Goal: Navigation & Orientation: Find specific page/section

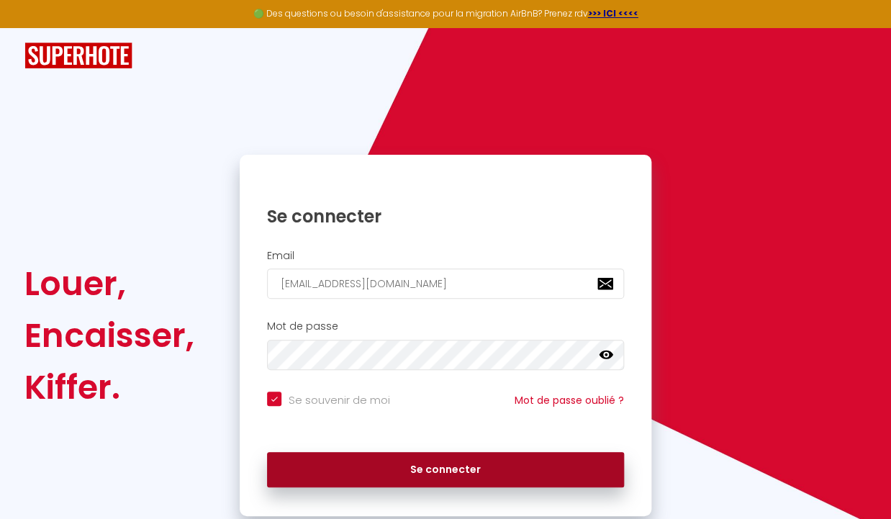
click at [531, 471] on button "Se connecter" at bounding box center [445, 470] width 357 height 36
checkbox input "true"
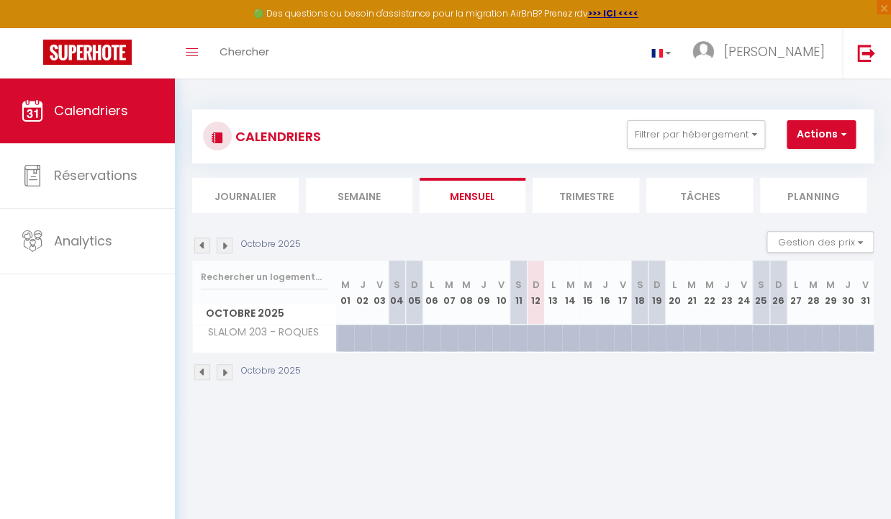
click at [229, 379] on img at bounding box center [225, 372] width 16 height 16
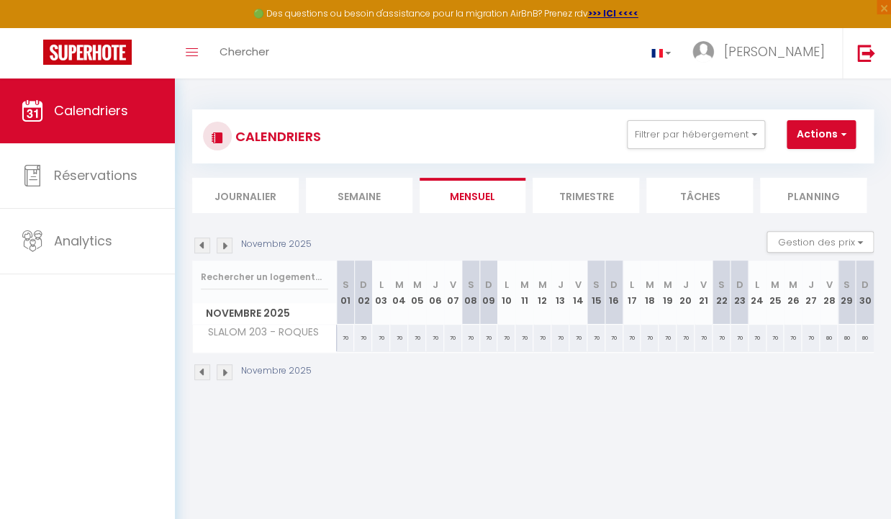
click at [229, 379] on img at bounding box center [225, 372] width 16 height 16
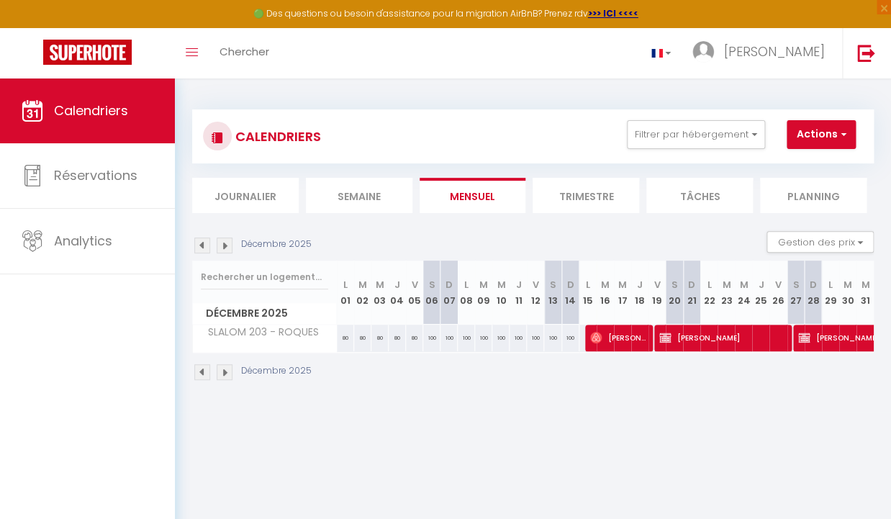
click at [228, 379] on img at bounding box center [225, 372] width 16 height 16
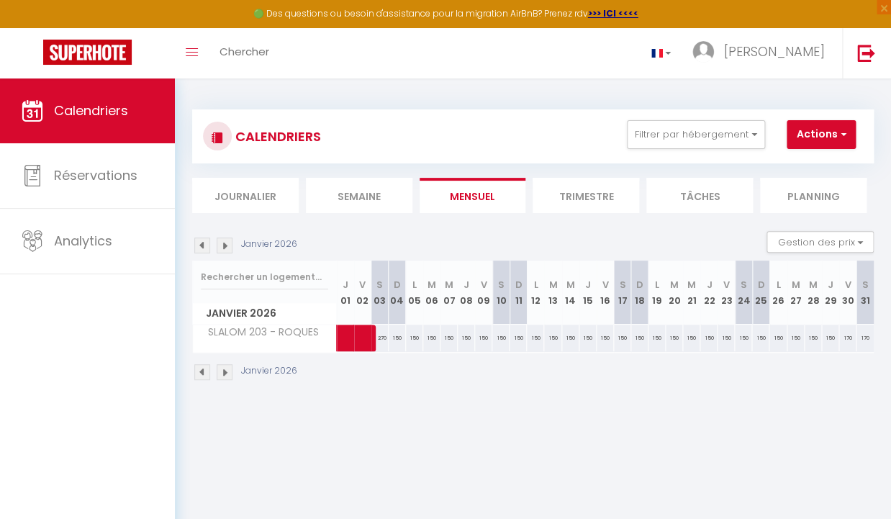
click at [228, 379] on img at bounding box center [225, 372] width 16 height 16
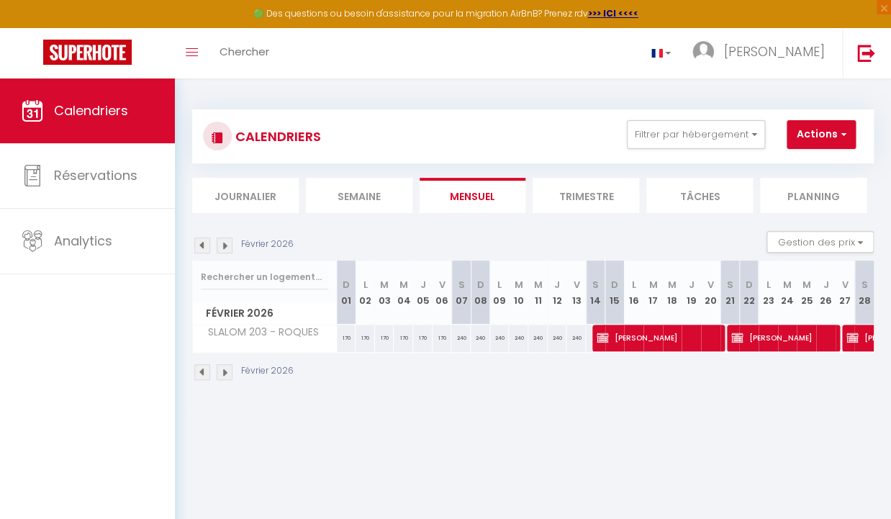
click at [228, 379] on img at bounding box center [225, 372] width 16 height 16
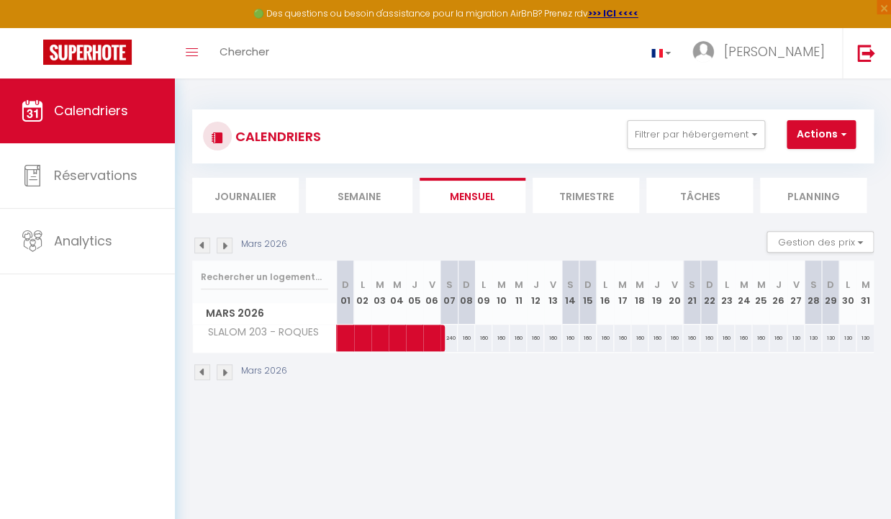
click at [228, 379] on img at bounding box center [225, 372] width 16 height 16
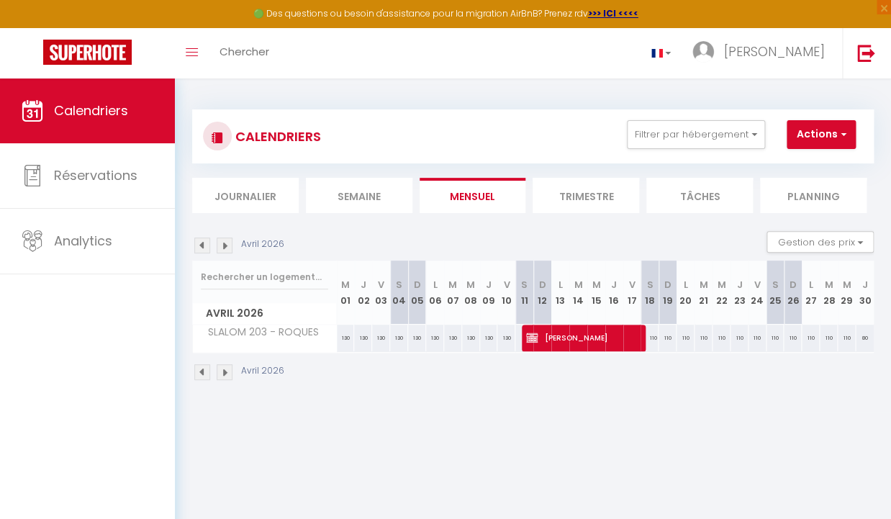
click at [228, 379] on img at bounding box center [225, 372] width 16 height 16
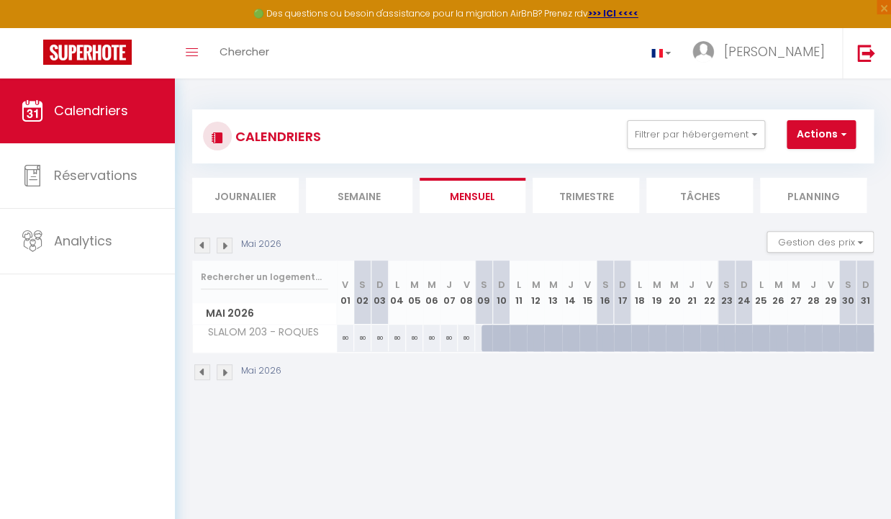
click at [207, 374] on img at bounding box center [202, 372] width 16 height 16
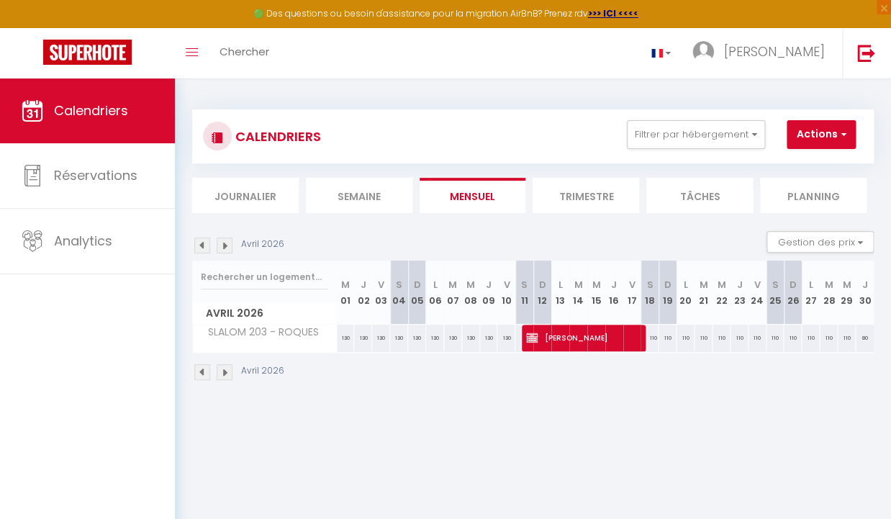
click at [207, 374] on img at bounding box center [202, 372] width 16 height 16
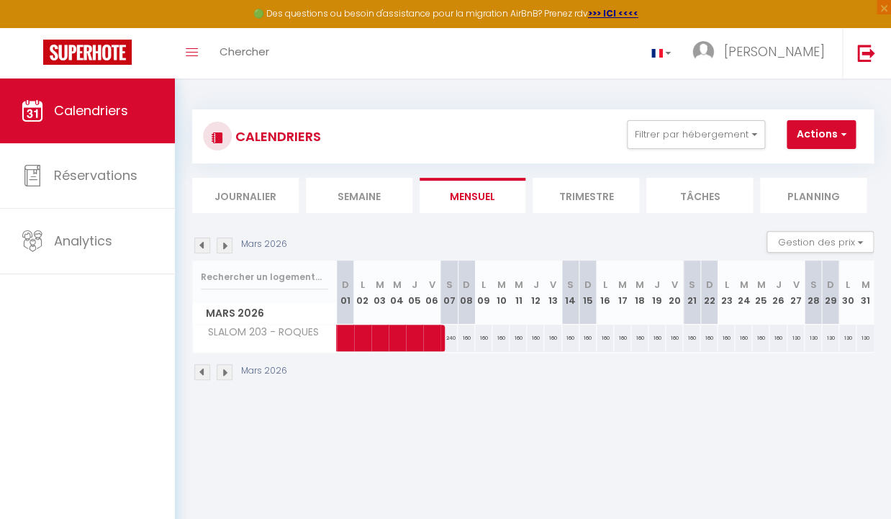
click at [207, 374] on img at bounding box center [202, 372] width 16 height 16
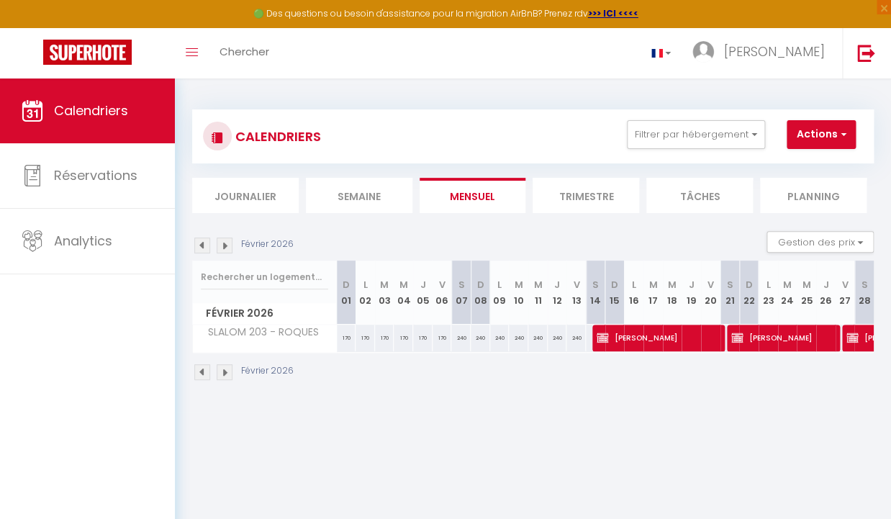
click at [207, 374] on img at bounding box center [202, 372] width 16 height 16
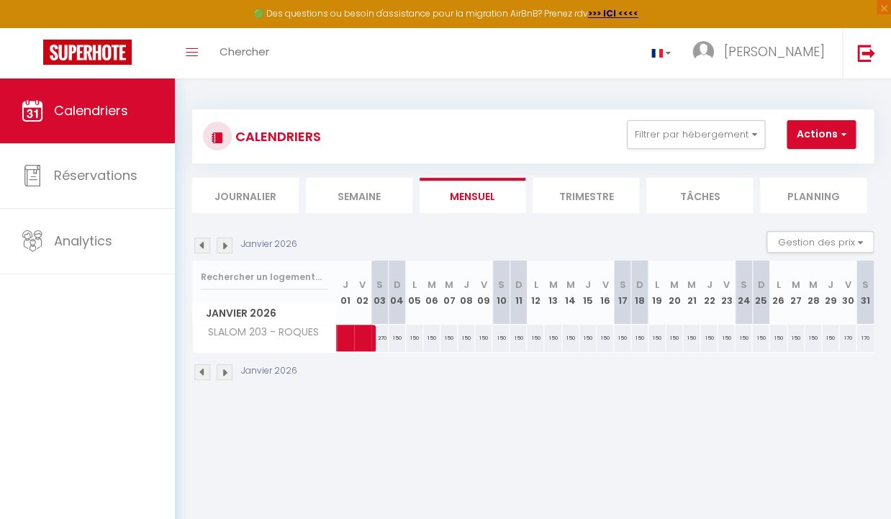
click at [207, 374] on img at bounding box center [202, 372] width 16 height 16
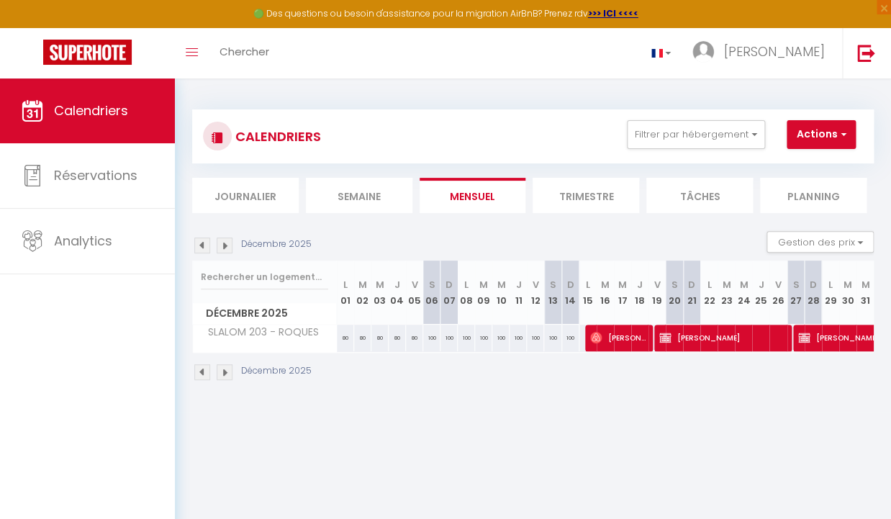
click at [207, 374] on img at bounding box center [202, 372] width 16 height 16
